Goal: Task Accomplishment & Management: Manage account settings

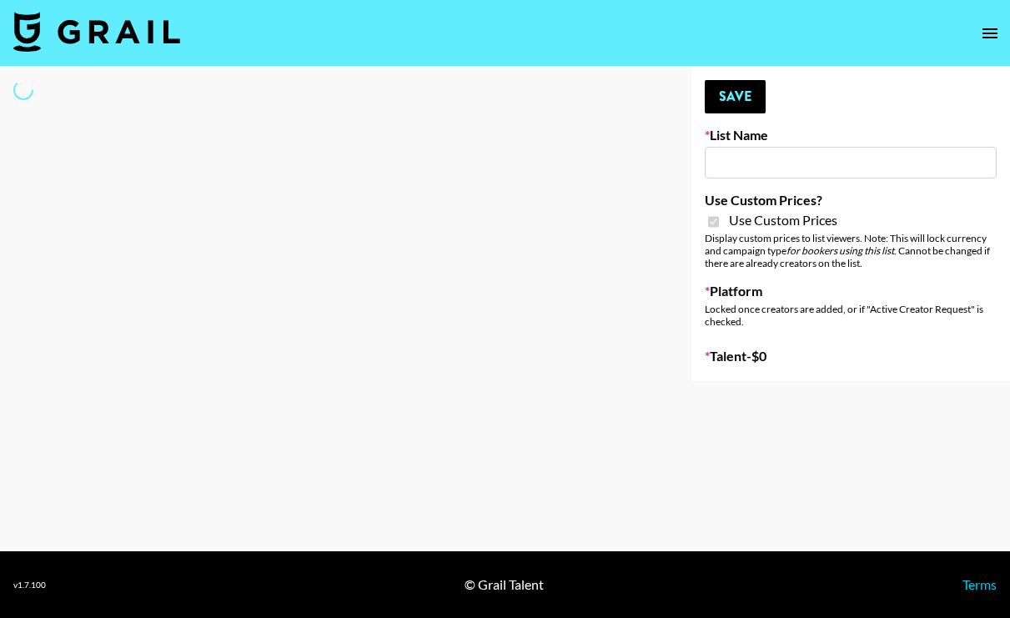
type input "Redence Beauty"
checkbox input "true"
select select "Brand"
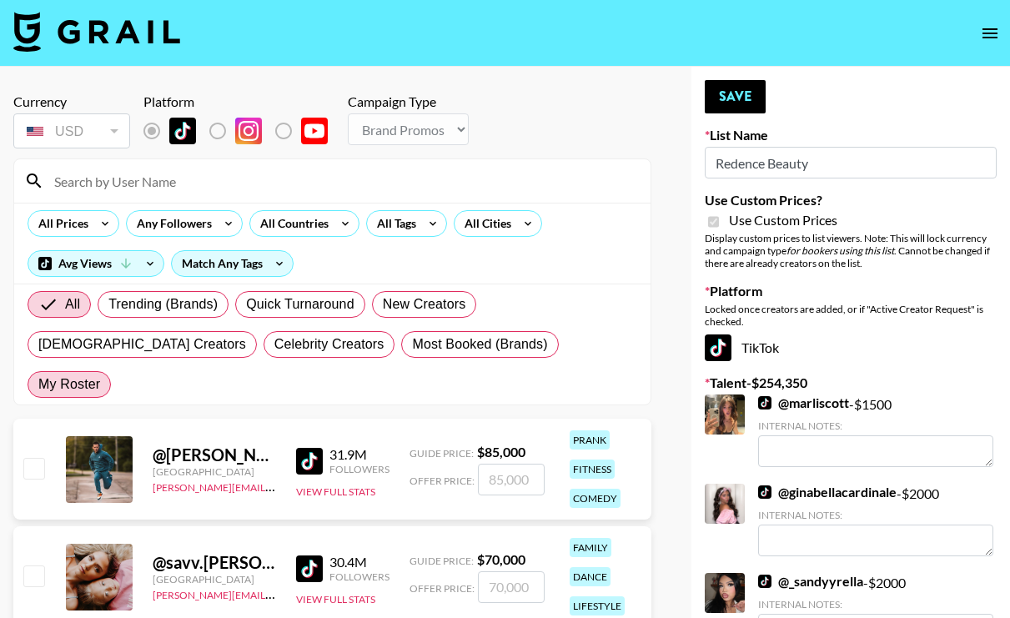
click at [100, 375] on span "My Roster" at bounding box center [69, 385] width 62 height 20
click at [38, 385] on input "My Roster" at bounding box center [38, 385] width 0 height 0
radio input "true"
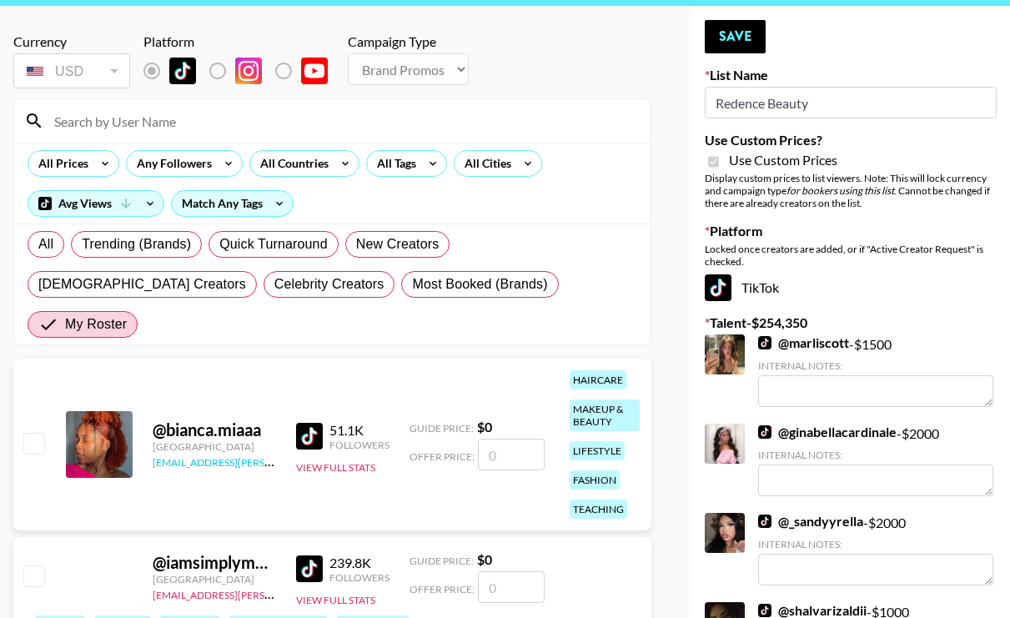
scroll to position [63, 0]
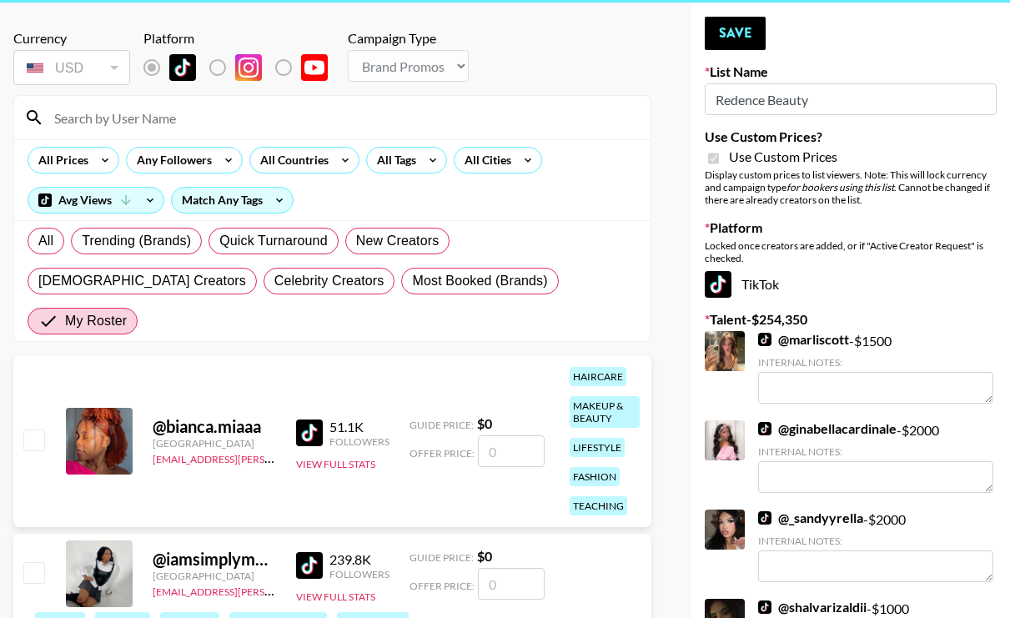
click at [502, 435] on input "number" at bounding box center [511, 451] width 67 height 32
type input "1"
checkbox input "true"
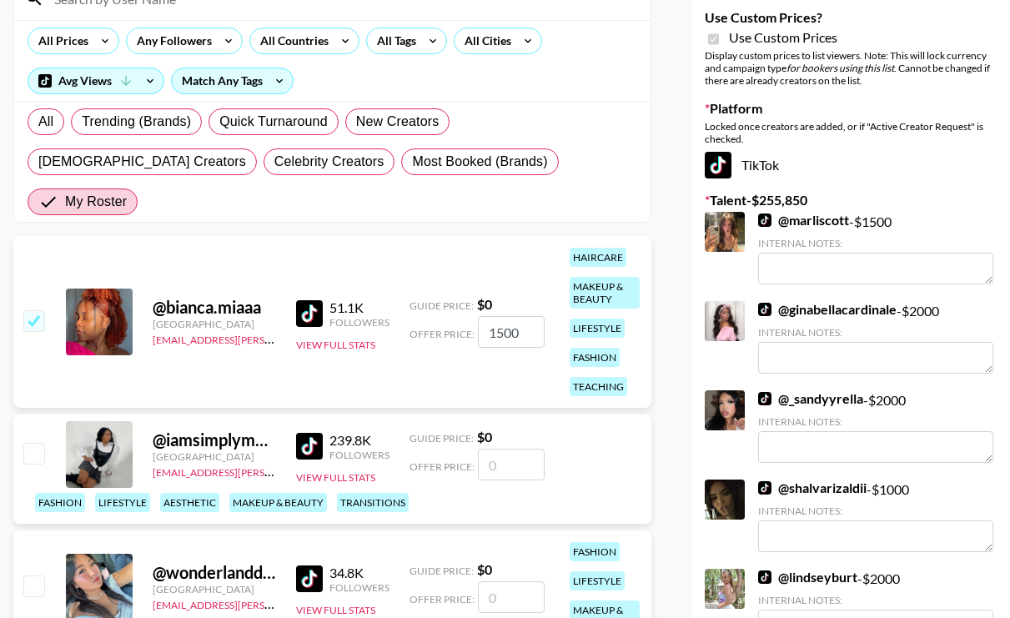
scroll to position [187, 0]
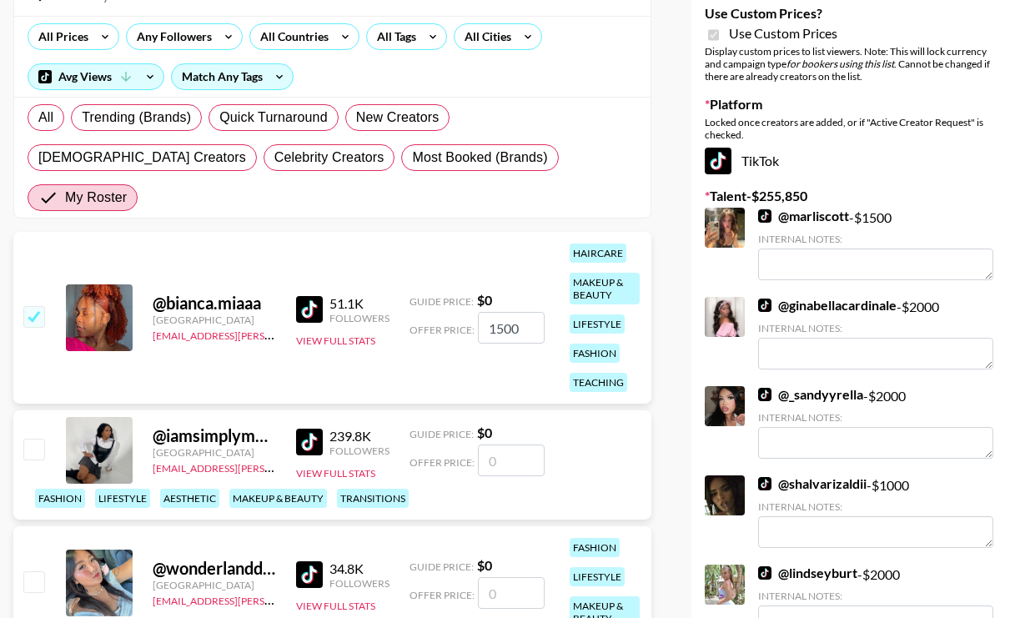
type input "1500"
click at [511, 445] on input "number" at bounding box center [511, 461] width 67 height 32
type input "2"
checkbox input "true"
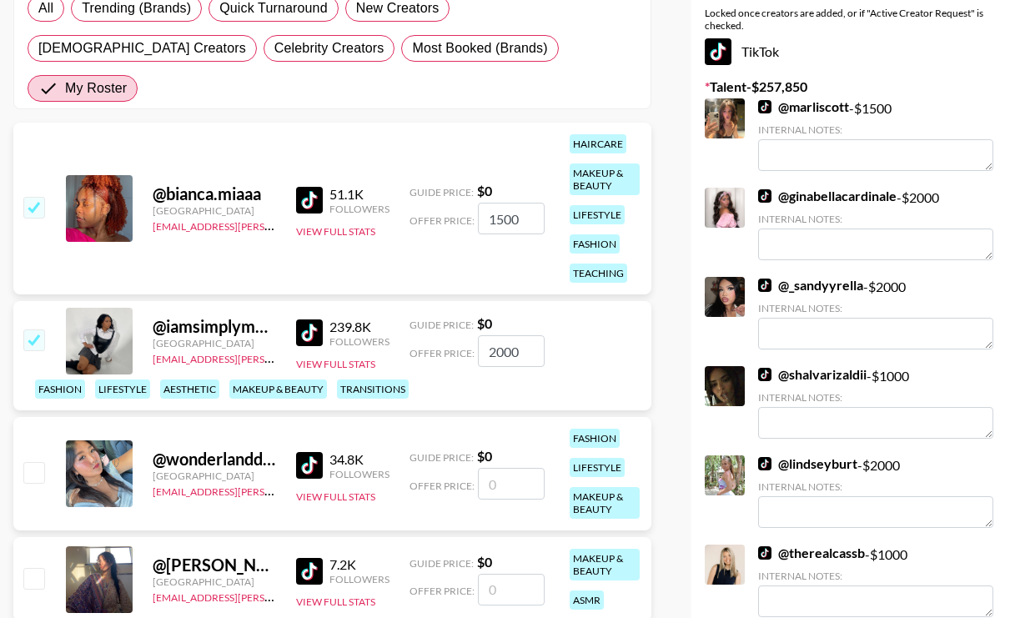
scroll to position [305, 0]
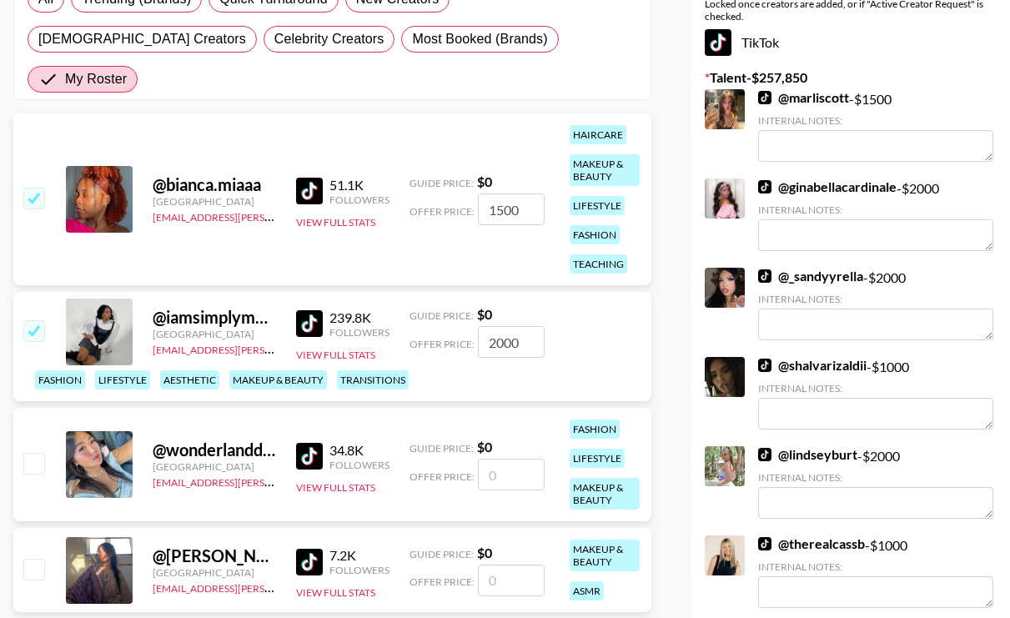
type input "2000"
click at [503, 459] on input "number" at bounding box center [511, 475] width 67 height 32
type input "7"
checkbox input "true"
checkbox input "false"
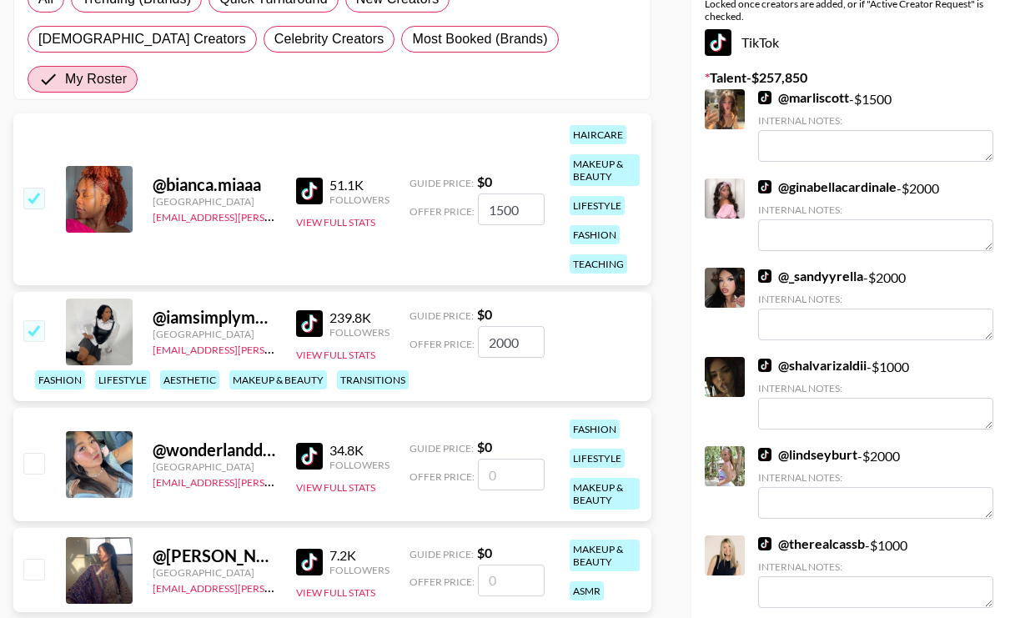
type input "6"
checkbox input "true"
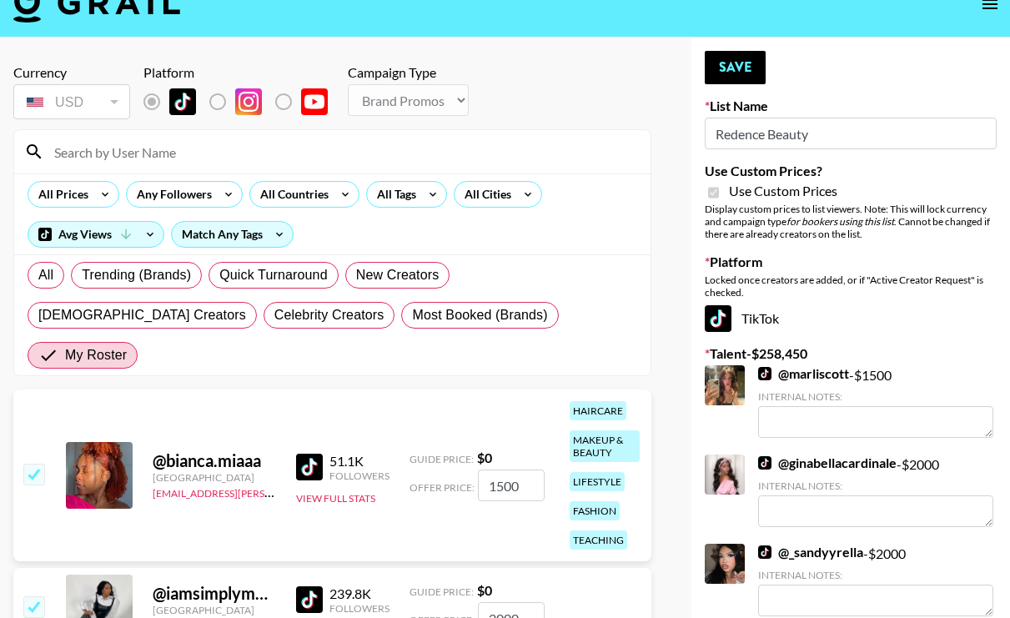
scroll to position [4, 0]
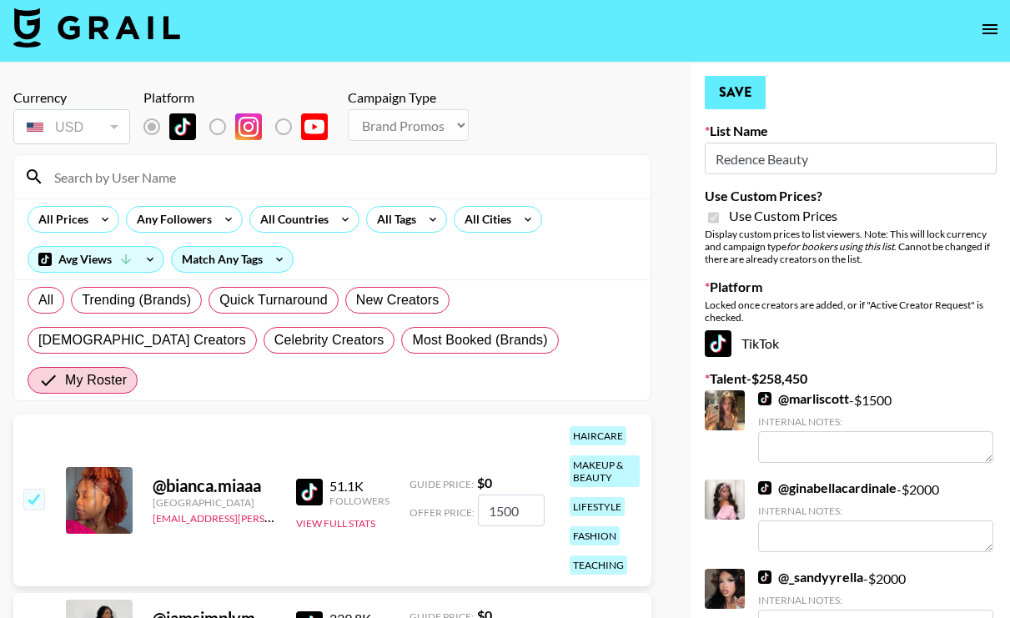
type input "600"
click at [737, 89] on button "Save" at bounding box center [735, 92] width 61 height 33
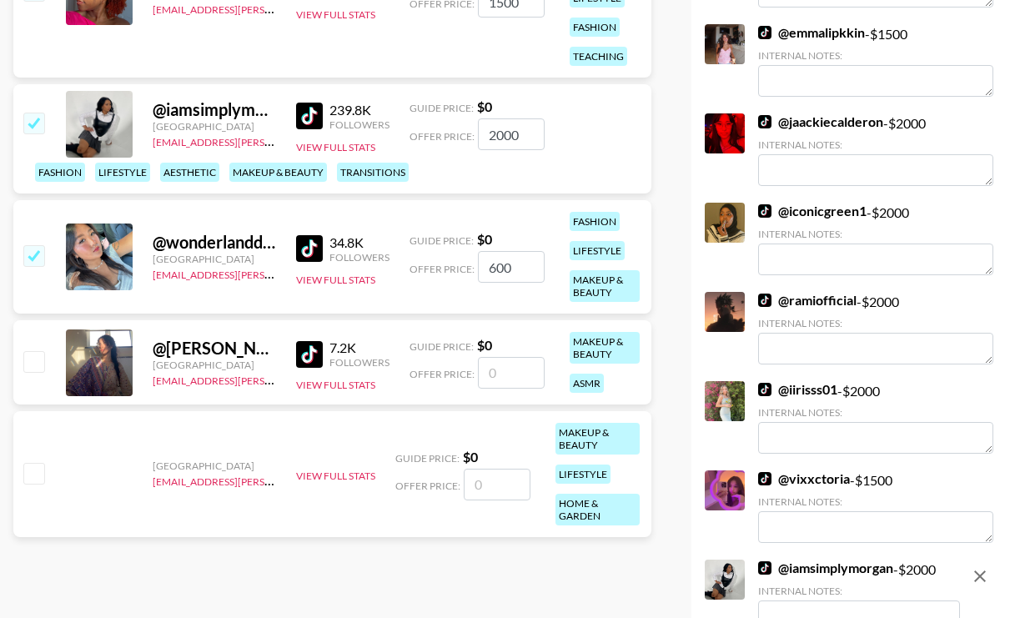
scroll to position [0, 0]
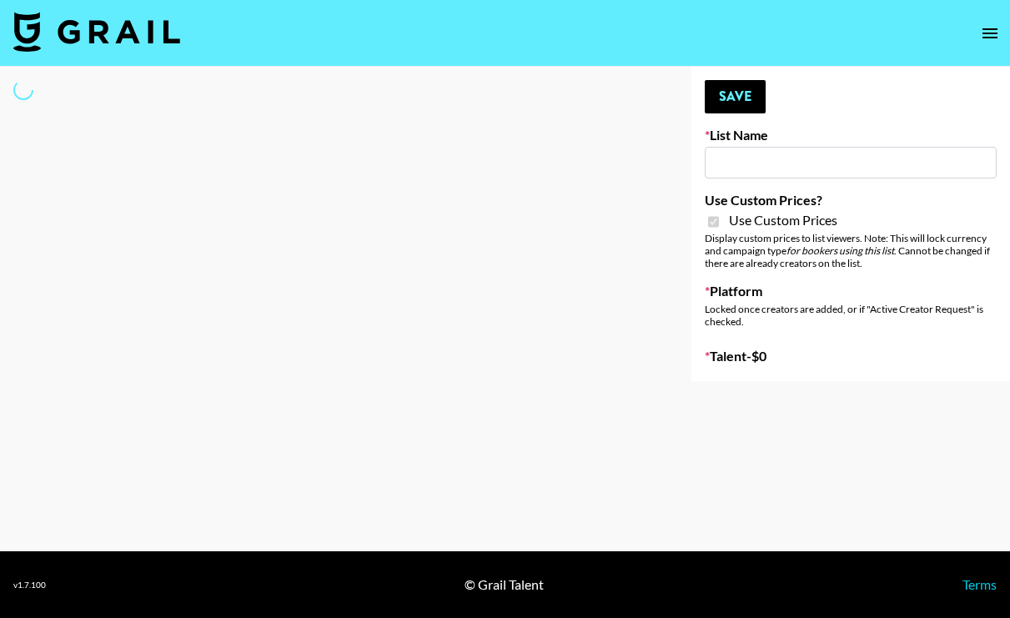
type input "Dime Beauty"
checkbox input "true"
select select "Brand"
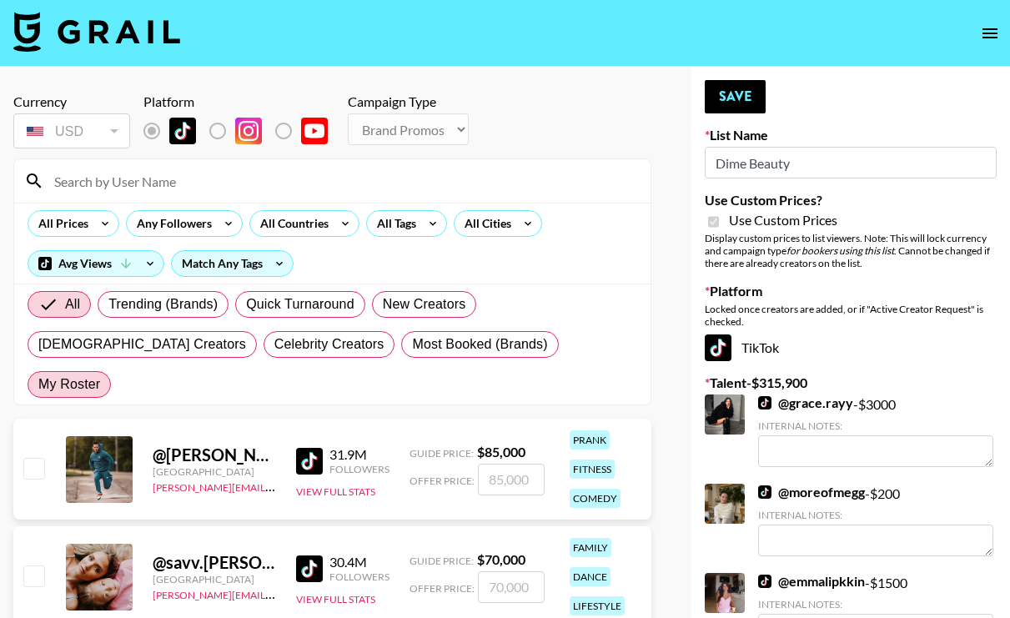
click at [100, 375] on span "My Roster" at bounding box center [69, 385] width 62 height 20
click at [38, 385] on input "My Roster" at bounding box center [38, 385] width 0 height 0
radio input "true"
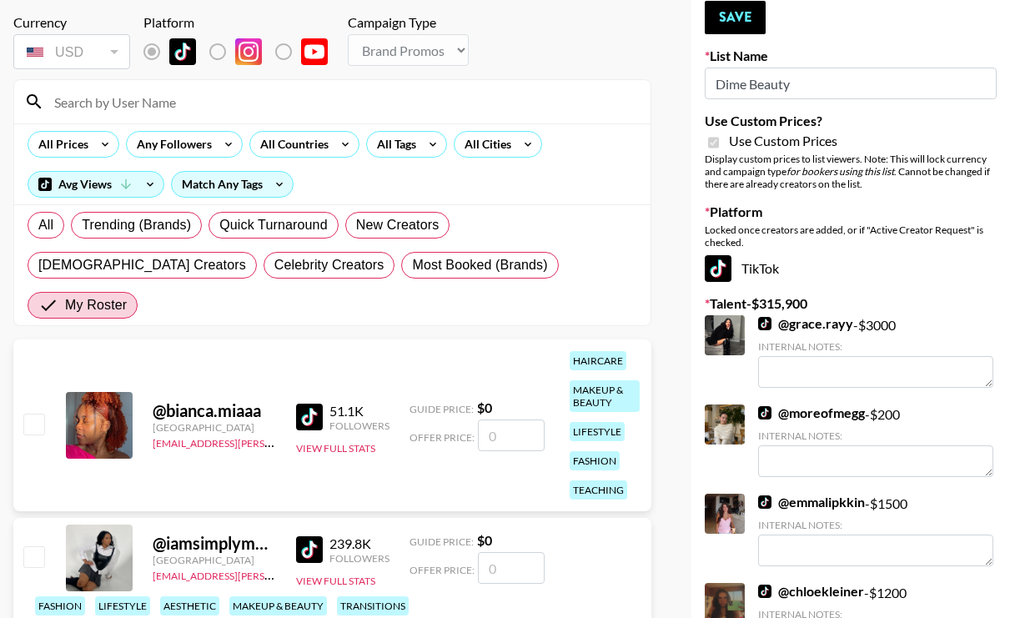
scroll to position [81, 0]
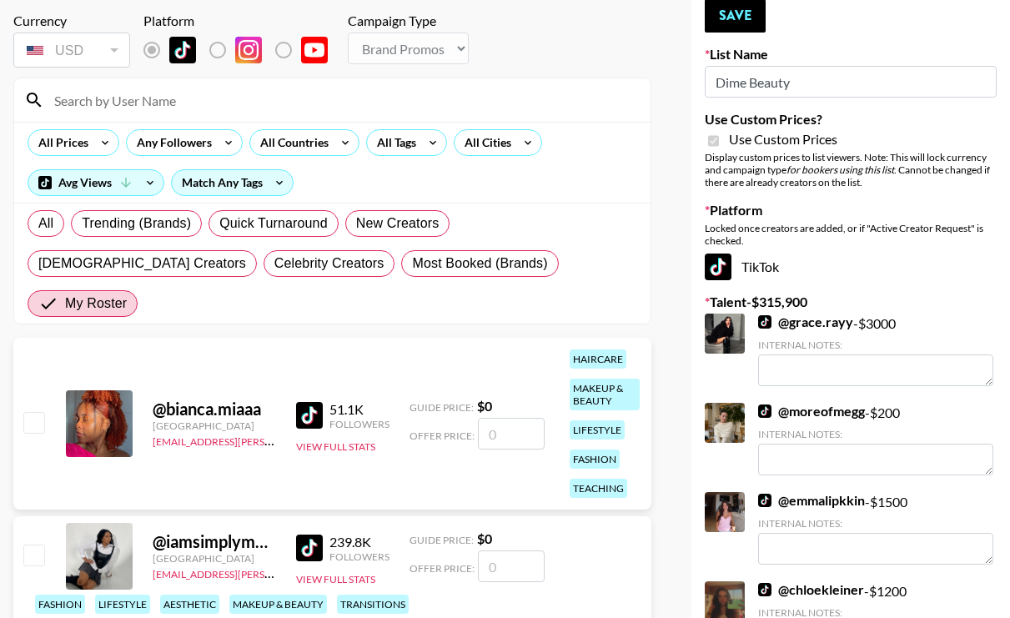
click at [510, 418] on input "number" at bounding box center [511, 434] width 67 height 32
checkbox input "true"
type input "1300"
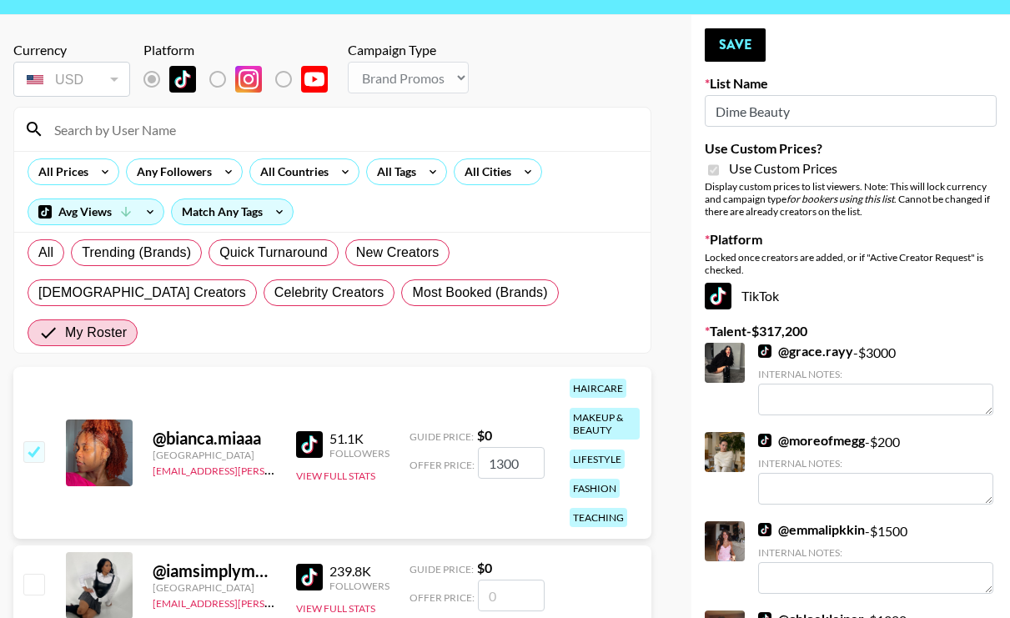
scroll to position [50, 0]
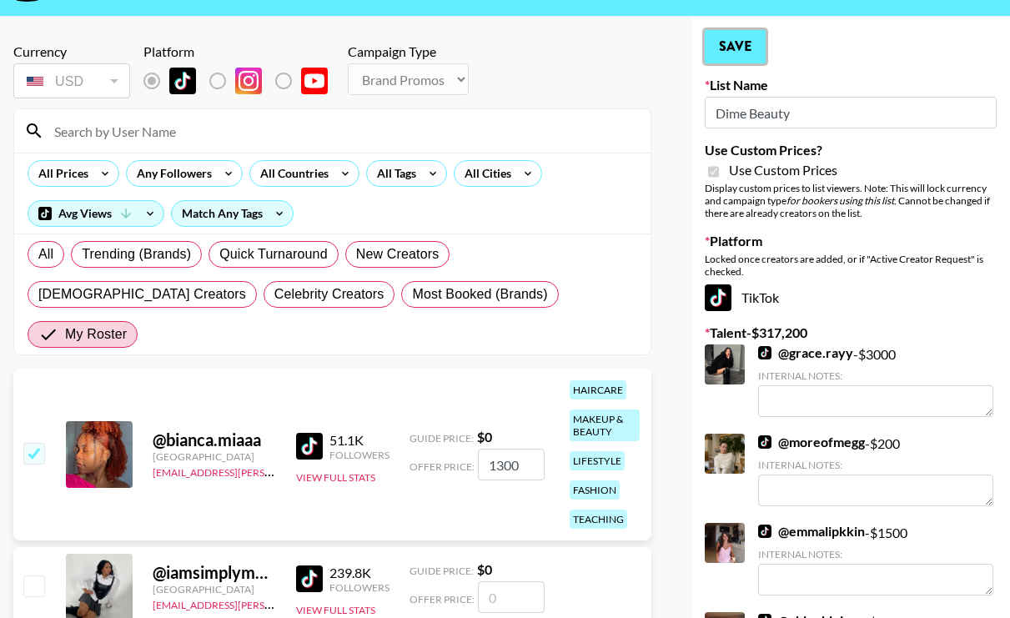
click at [737, 58] on button "Save" at bounding box center [735, 46] width 61 height 33
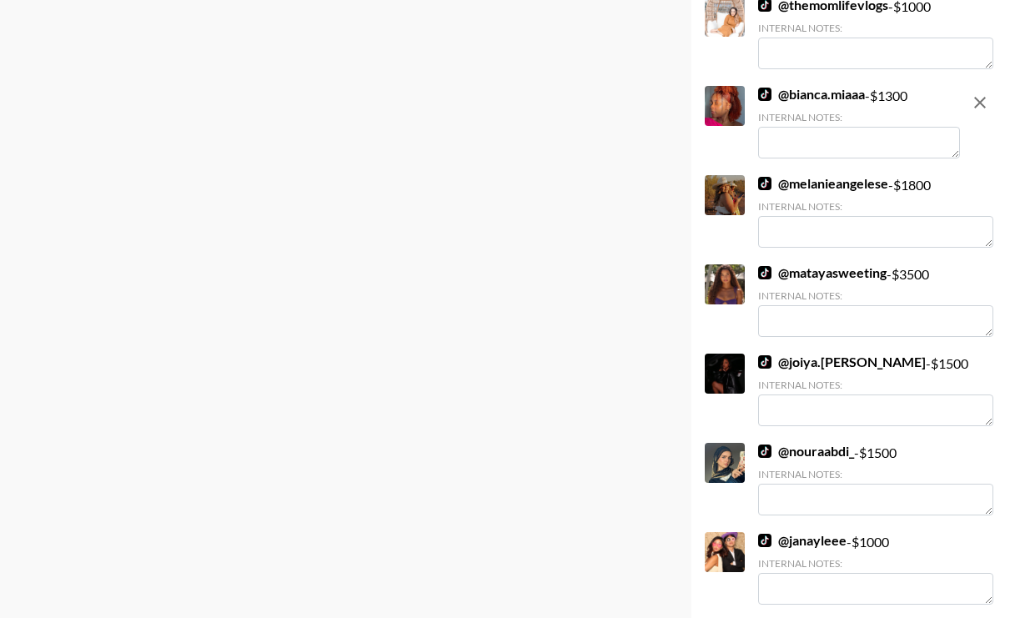
scroll to position [7520, 0]
